Goal: Information Seeking & Learning: Learn about a topic

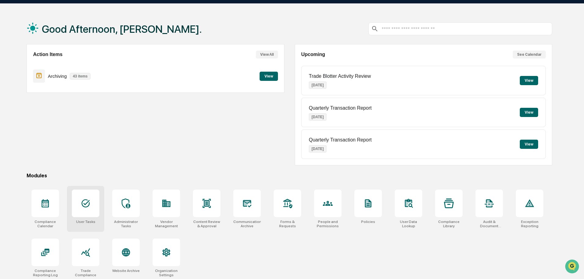
scroll to position [29, 0]
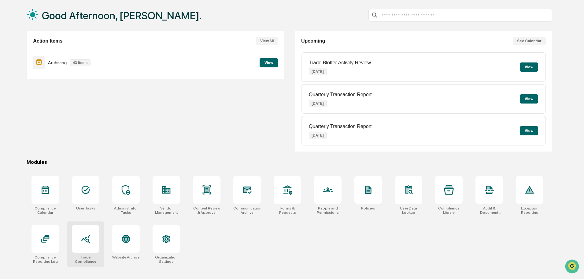
click at [80, 239] on div at bounding box center [86, 239] width 28 height 28
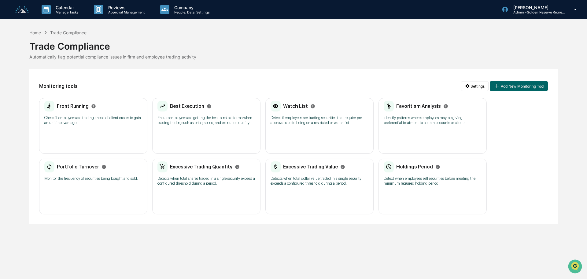
click at [198, 111] on div "Best Execution" at bounding box center [185, 106] width 54 height 11
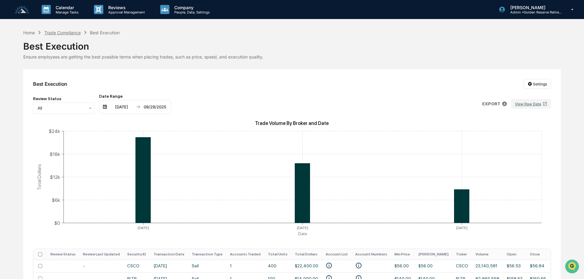
click at [70, 32] on div "Trade Compliance" at bounding box center [62, 32] width 36 height 5
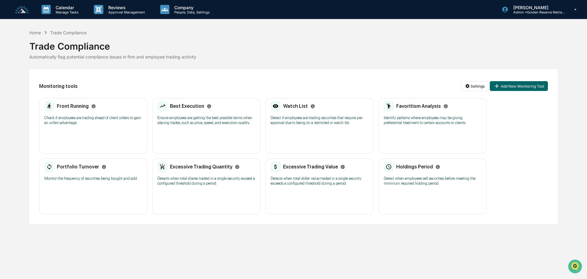
click at [92, 182] on div "Portfolio Turnover Monitor the frequency of securities being bought and sold." at bounding box center [93, 173] width 98 height 24
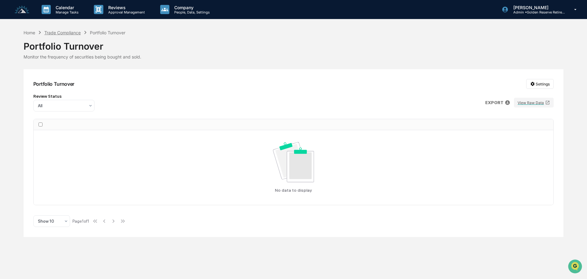
click at [61, 32] on div "Trade Compliance" at bounding box center [62, 32] width 36 height 5
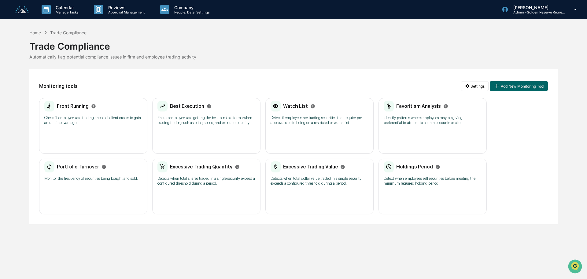
click at [95, 121] on p "Check if employees are trading ahead of client orders to gain an unfair advanta…" at bounding box center [93, 120] width 98 height 10
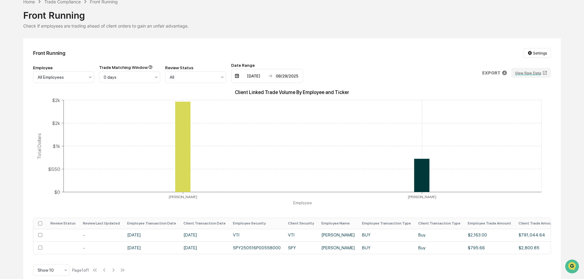
scroll to position [40, 0]
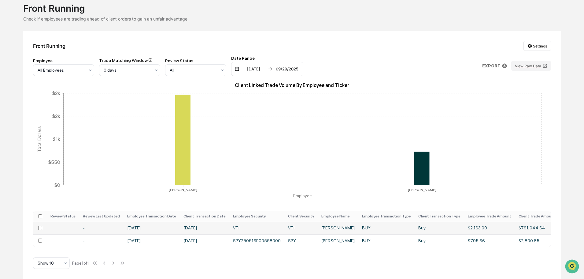
click at [284, 223] on td "VTI" at bounding box center [300, 227] width 33 height 13
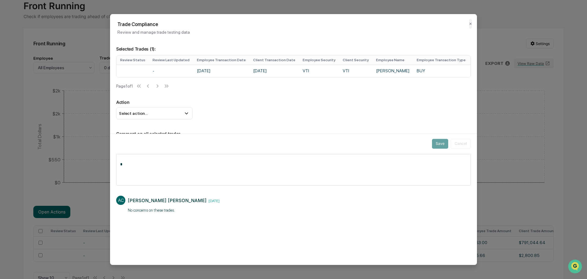
click at [471, 24] on button "✕" at bounding box center [470, 24] width 3 height 10
